Goal: Information Seeking & Learning: Learn about a topic

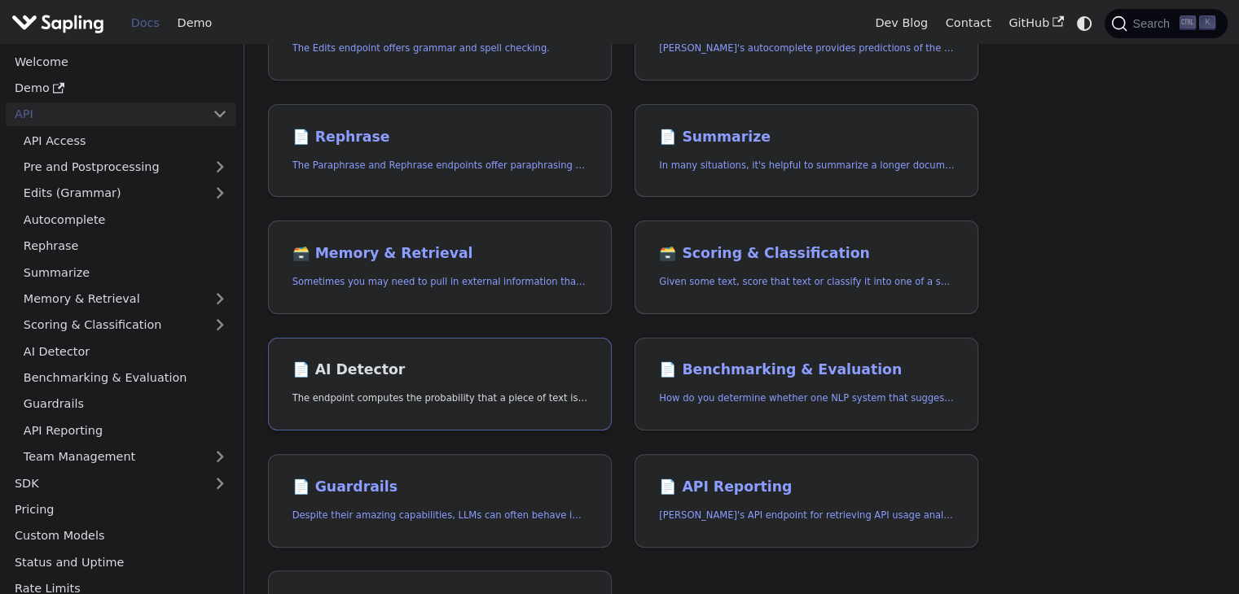
scroll to position [326, 0]
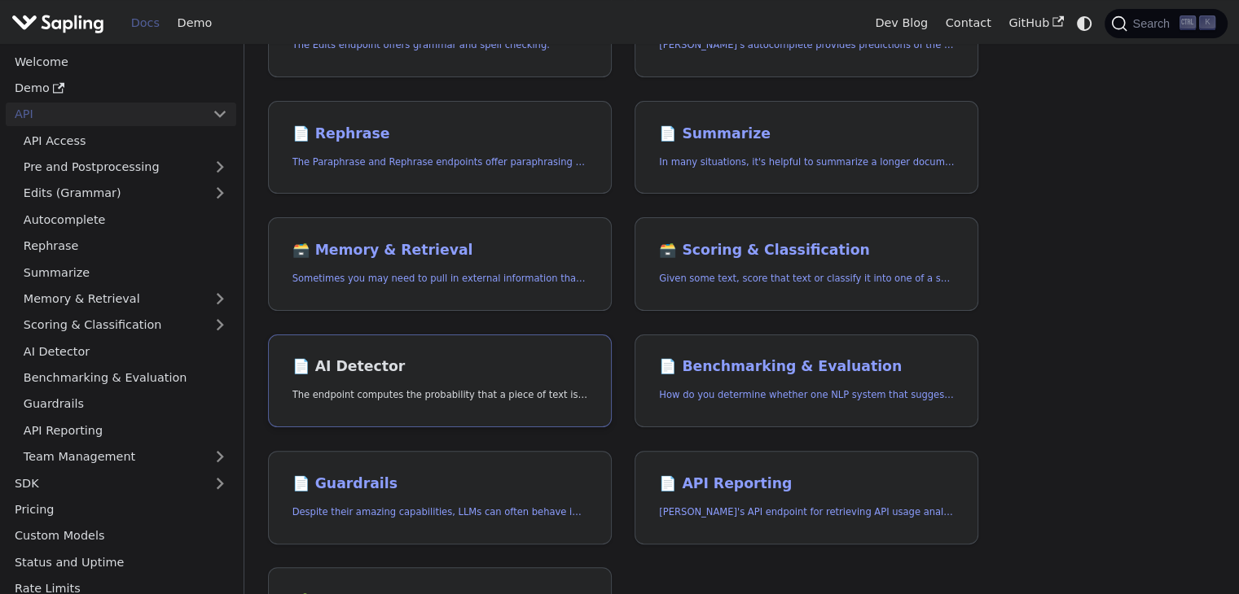
click at [397, 388] on p "The endpoint computes the probability that a piece of text is AI-generated," at bounding box center [439, 395] width 295 height 15
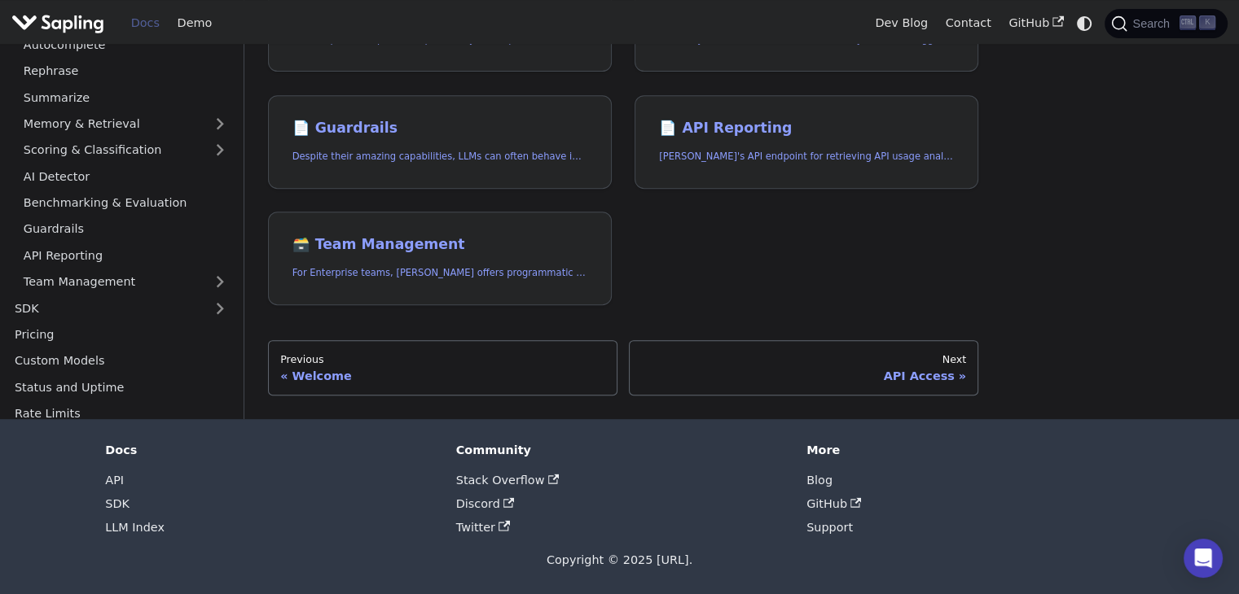
scroll to position [326, 0]
